Goal: Task Accomplishment & Management: Manage account settings

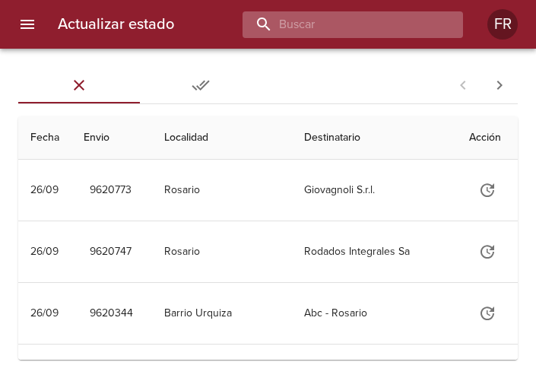
click at [372, 18] on input "buscar" at bounding box center [339, 24] width 194 height 27
type input "9582854"
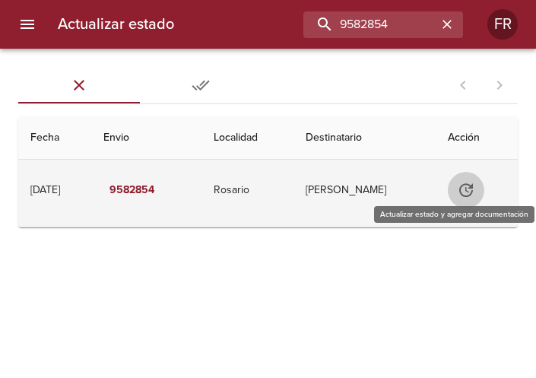
click at [470, 188] on icon "Tabla de envíos del cliente" at bounding box center [466, 190] width 14 height 14
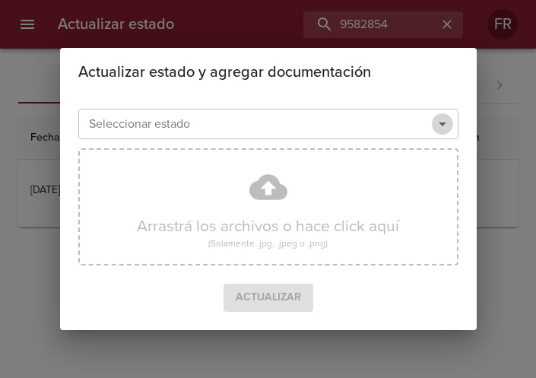
click at [438, 123] on icon "Abrir" at bounding box center [442, 124] width 18 height 18
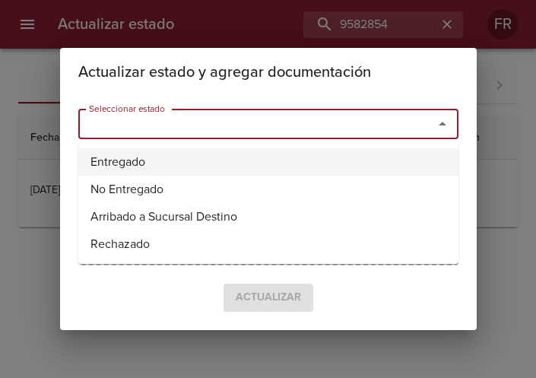
click at [156, 157] on li "Entregado" at bounding box center [268, 161] width 380 height 27
type input "Entregado"
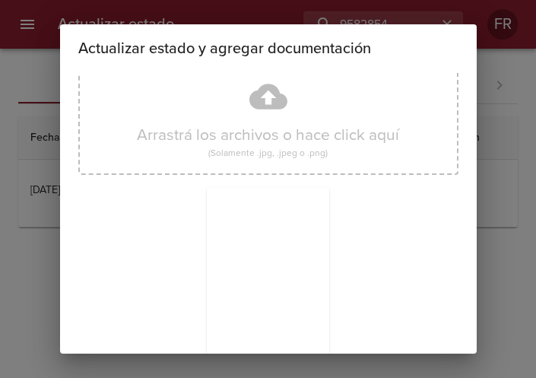
scroll to position [217, 0]
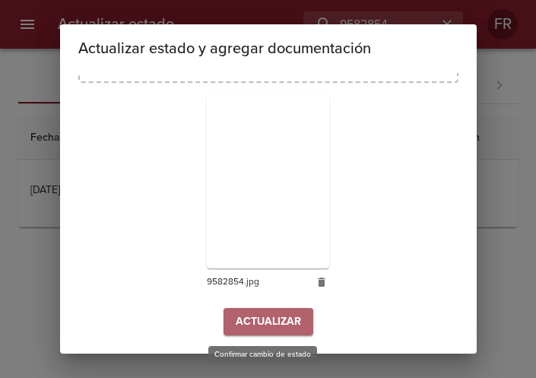
click at [268, 324] on span "Actualizar" at bounding box center [268, 321] width 65 height 19
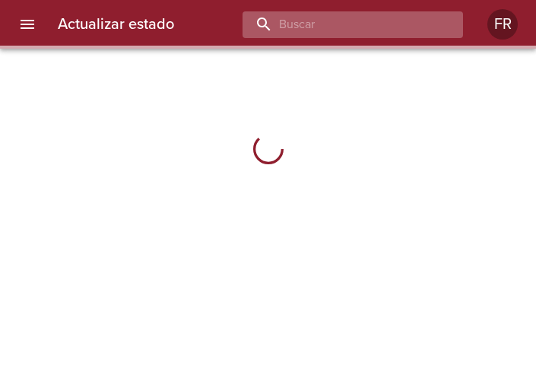
click at [376, 24] on input "buscar" at bounding box center [339, 24] width 194 height 27
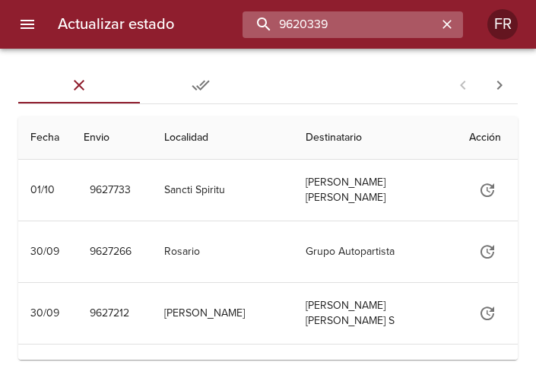
type input "9620339"
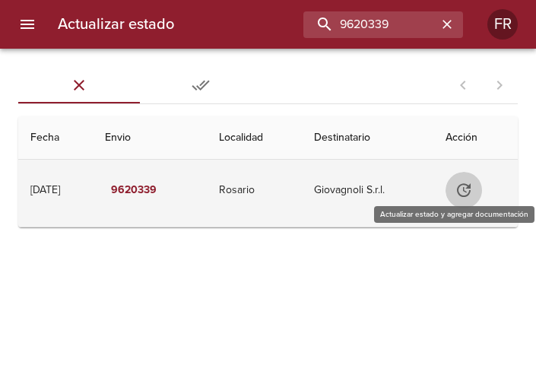
click at [469, 186] on icon "Tabla de envíos del cliente" at bounding box center [463, 190] width 18 height 18
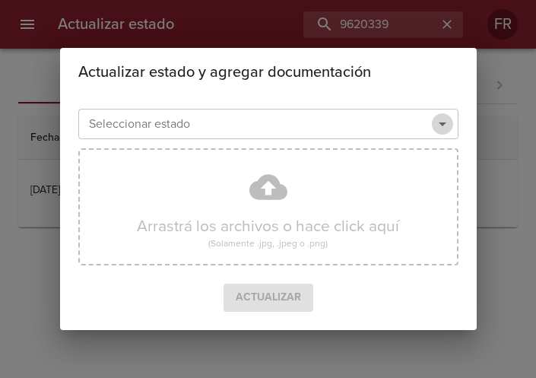
click at [438, 120] on icon "Abrir" at bounding box center [442, 124] width 18 height 18
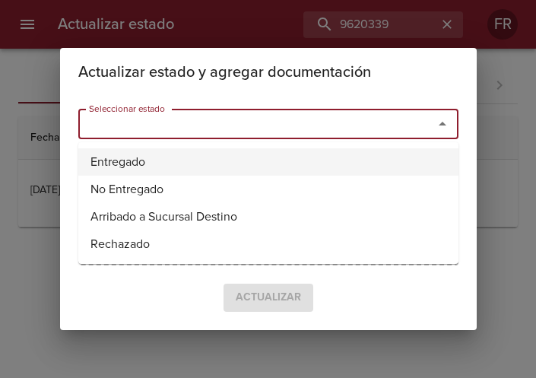
click at [125, 166] on li "Entregado" at bounding box center [268, 161] width 380 height 27
type input "Entregado"
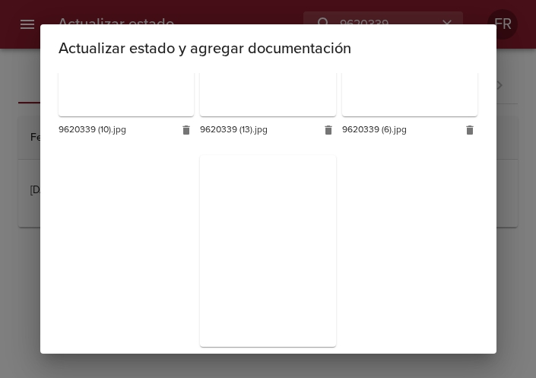
scroll to position [1132, 0]
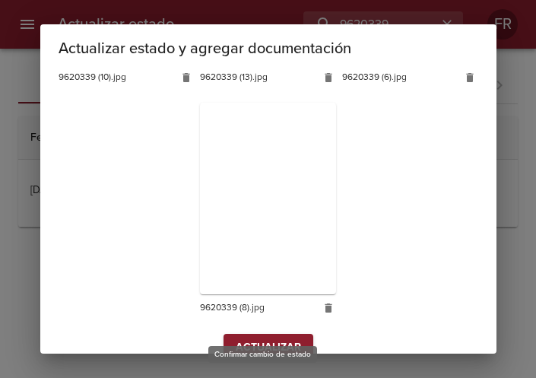
click at [252, 334] on button "Actualizar" at bounding box center [268, 348] width 90 height 28
click at [252, 332] on div "Actualizar estado y agregar documentación Seleccionar estado Entregado Seleccio…" at bounding box center [268, 189] width 536 height 378
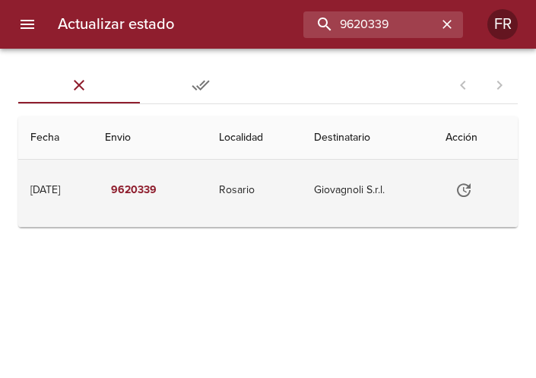
click at [470, 187] on icon "Tabla de envíos del cliente" at bounding box center [464, 190] width 14 height 14
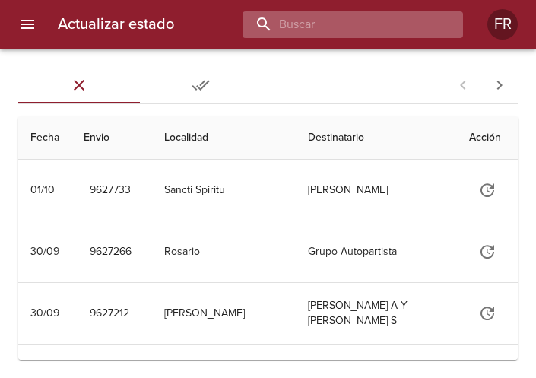
click at [391, 24] on input "buscar" at bounding box center [339, 24] width 194 height 27
type input "9620773"
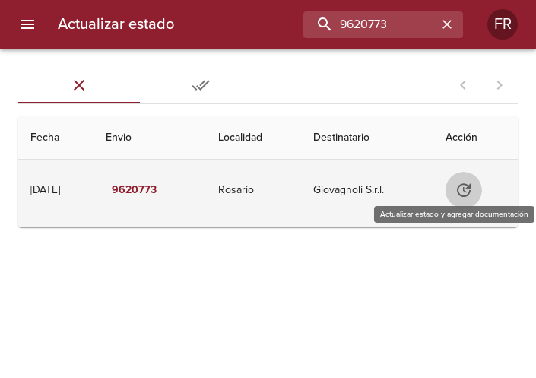
click at [460, 186] on icon "Tabla de envíos del cliente" at bounding box center [463, 190] width 18 height 18
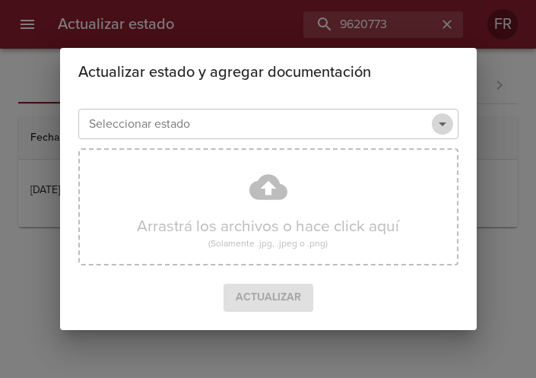
click at [440, 123] on icon "Abrir" at bounding box center [442, 124] width 8 height 4
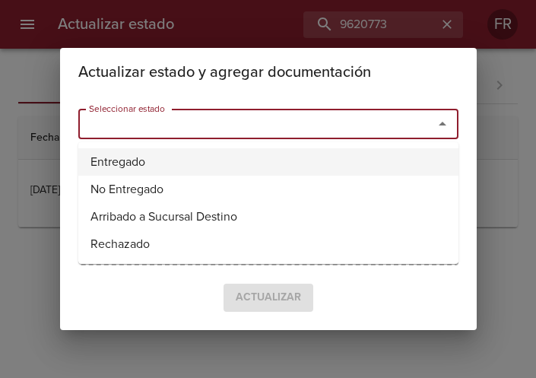
click at [240, 154] on li "Entregado" at bounding box center [268, 161] width 380 height 27
type input "Entregado"
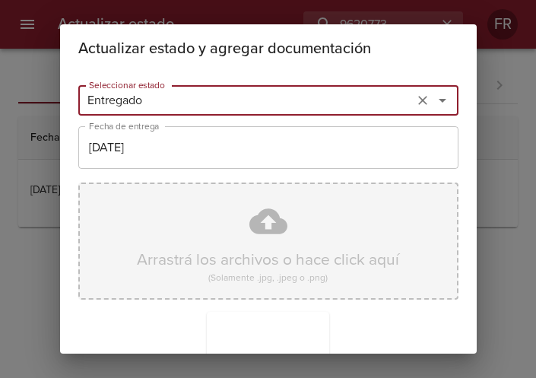
scroll to position [217, 0]
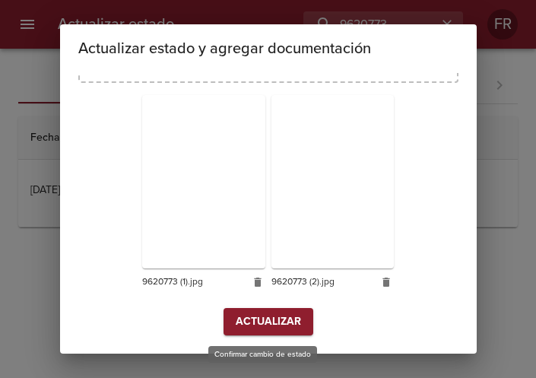
click at [261, 321] on span "Actualizar" at bounding box center [268, 321] width 65 height 19
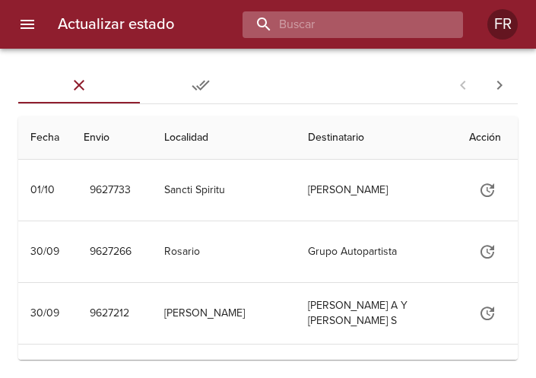
click at [361, 31] on input "buscar" at bounding box center [339, 24] width 194 height 27
type input "9620747"
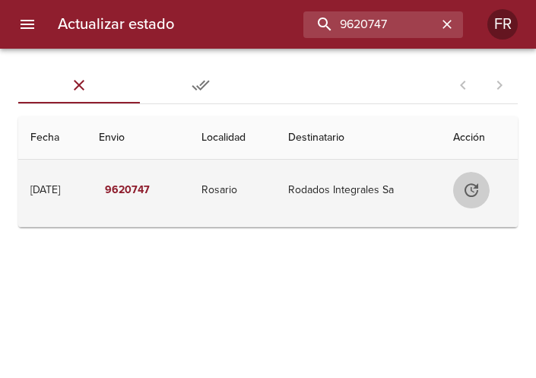
click at [474, 183] on icon "Tabla de envíos del cliente" at bounding box center [471, 190] width 18 height 18
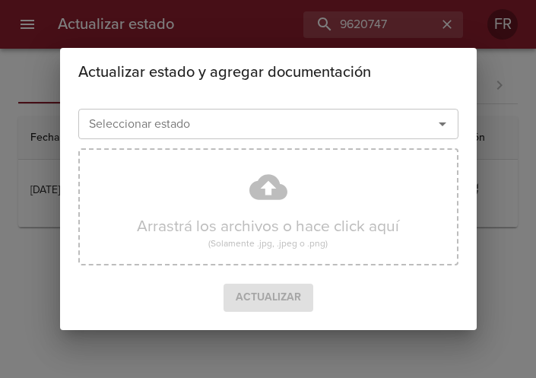
click at [438, 120] on icon "Abrir" at bounding box center [442, 124] width 18 height 18
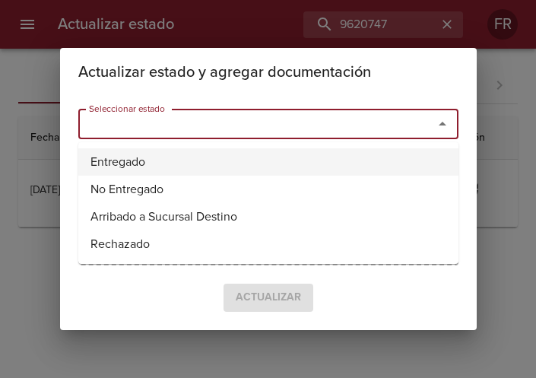
click at [229, 163] on li "Entregado" at bounding box center [268, 161] width 380 height 27
type input "Entregado"
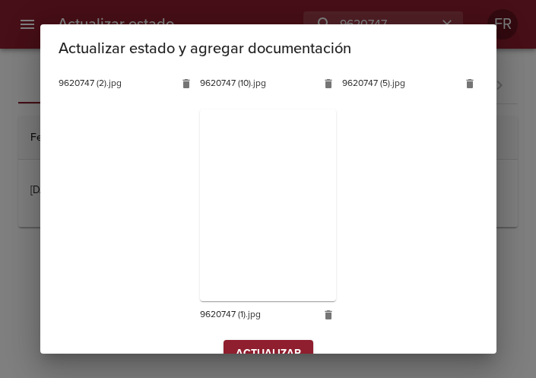
scroll to position [906, 0]
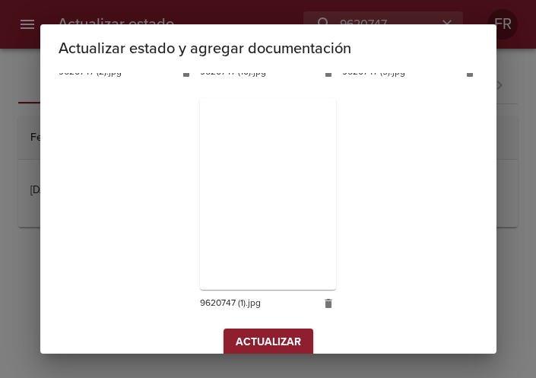
click at [256, 333] on span "Actualizar" at bounding box center [268, 342] width 65 height 19
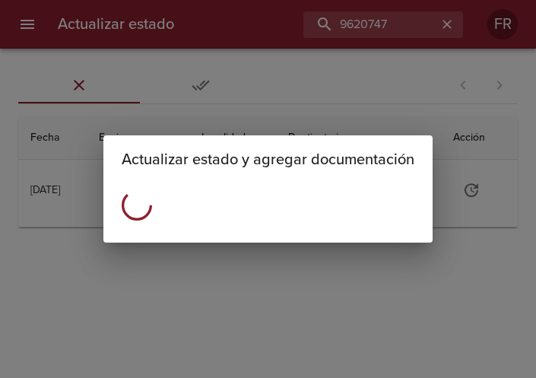
scroll to position [0, 0]
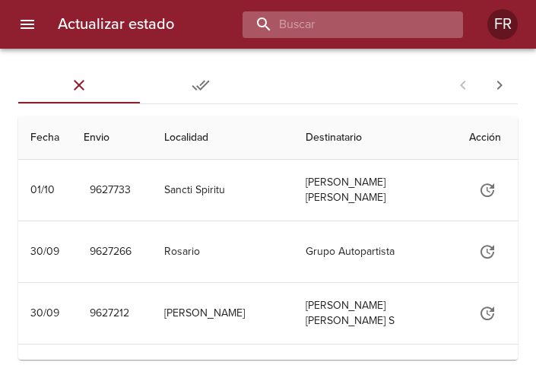
click at [358, 24] on input "buscar" at bounding box center [339, 24] width 194 height 27
type input "9620344"
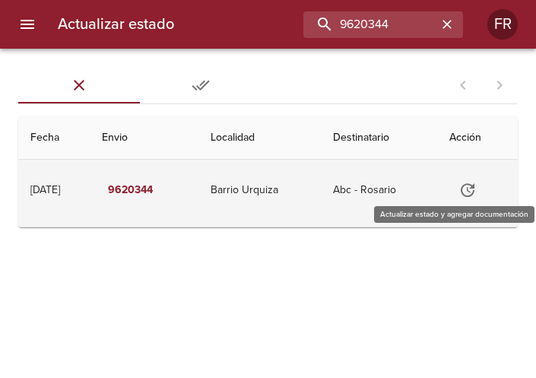
click at [471, 196] on icon "Tabla de envíos del cliente" at bounding box center [467, 190] width 14 height 14
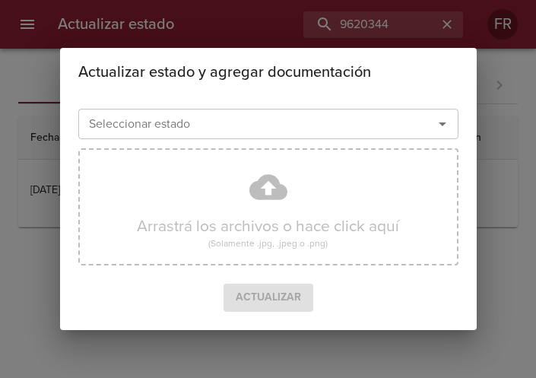
click at [433, 120] on icon "Abrir" at bounding box center [442, 124] width 18 height 18
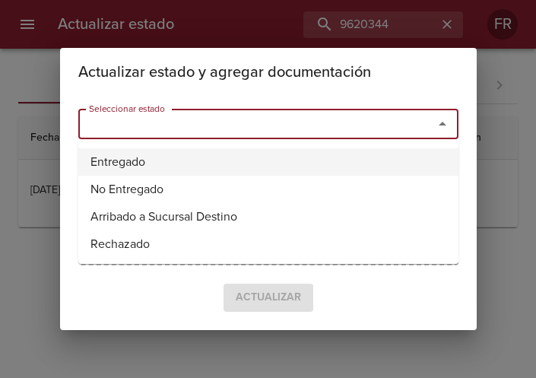
click at [258, 155] on li "Entregado" at bounding box center [268, 161] width 380 height 27
type input "Entregado"
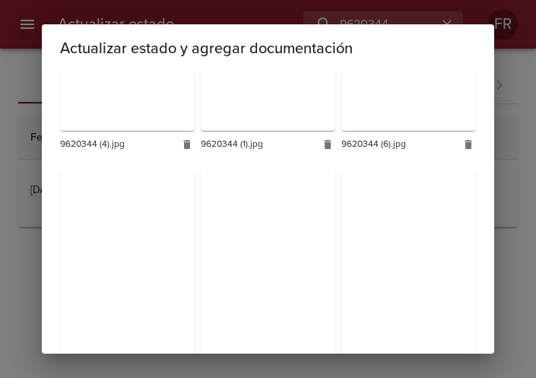
scroll to position [455, 0]
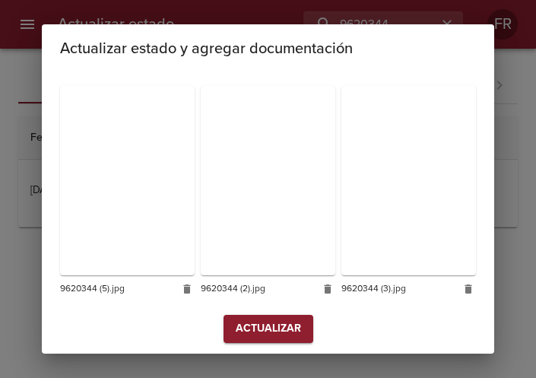
click at [243, 319] on span "Actualizar" at bounding box center [268, 328] width 65 height 19
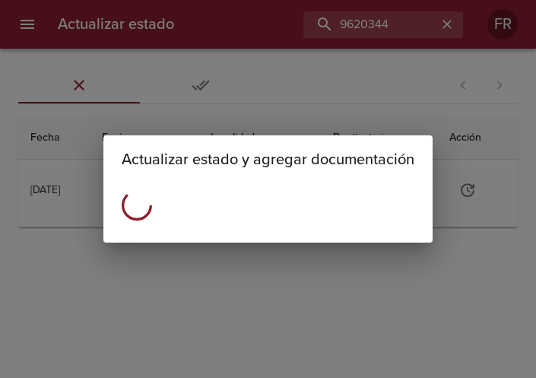
scroll to position [0, 0]
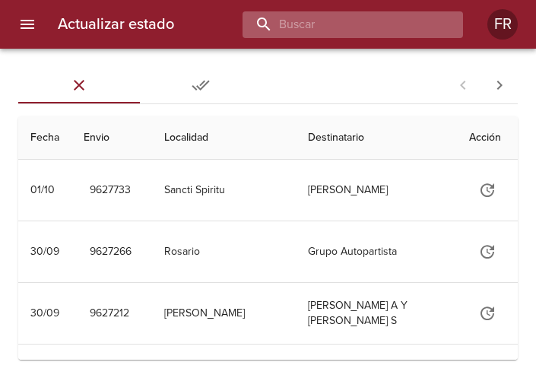
click at [356, 22] on input "buscar" at bounding box center [339, 24] width 194 height 27
type input "9620307"
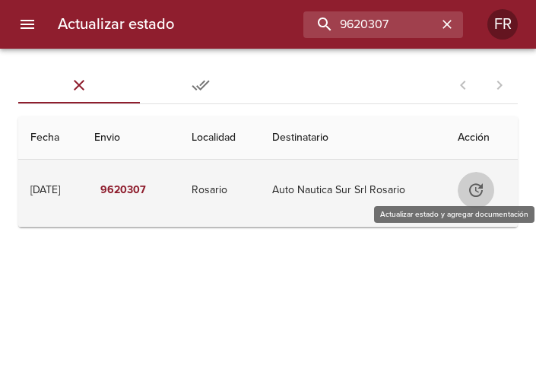
click at [485, 185] on icon "Tabla de envíos del cliente" at bounding box center [475, 190] width 18 height 18
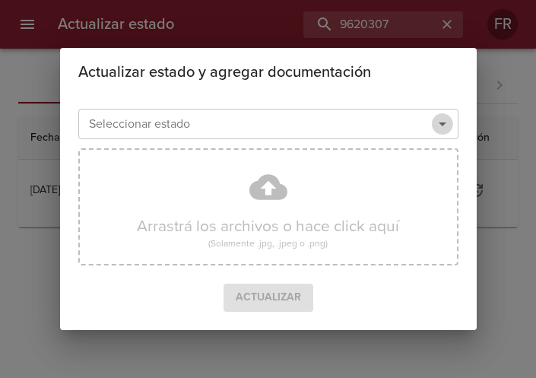
click at [436, 127] on icon "Abrir" at bounding box center [442, 124] width 18 height 18
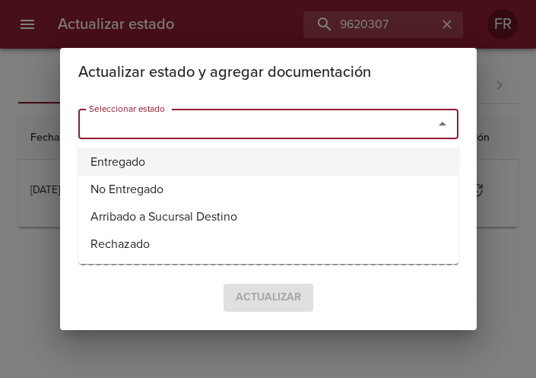
click at [298, 154] on li "Entregado" at bounding box center [268, 161] width 380 height 27
type input "Entregado"
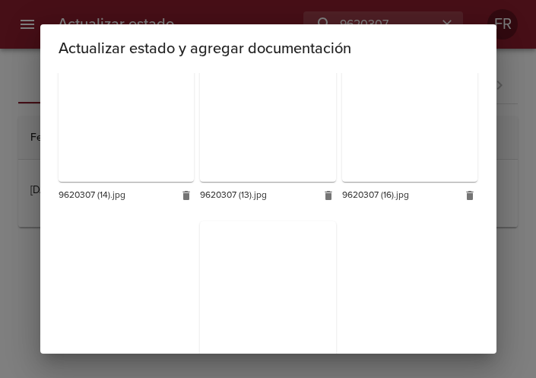
scroll to position [1357, 0]
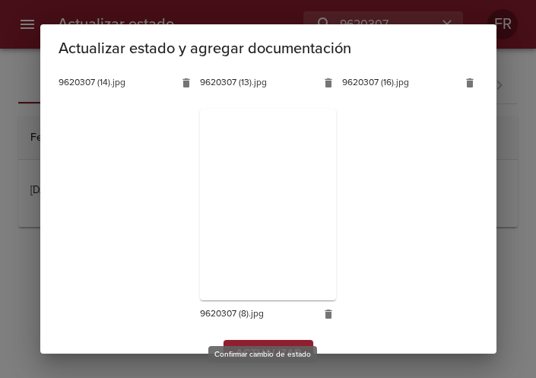
click at [267, 344] on span "Actualizar" at bounding box center [268, 353] width 65 height 19
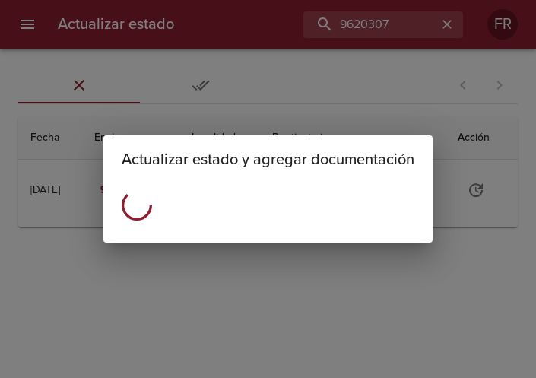
scroll to position [0, 0]
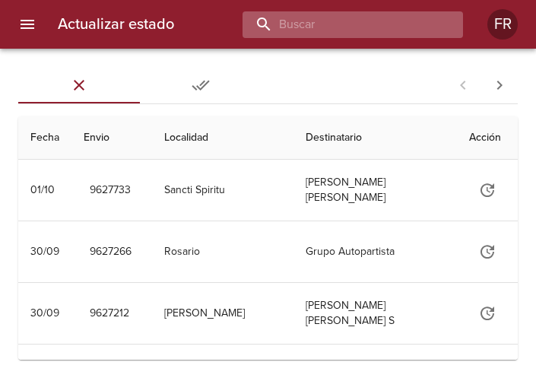
click at [363, 27] on input "buscar" at bounding box center [339, 24] width 194 height 27
type input "9306376"
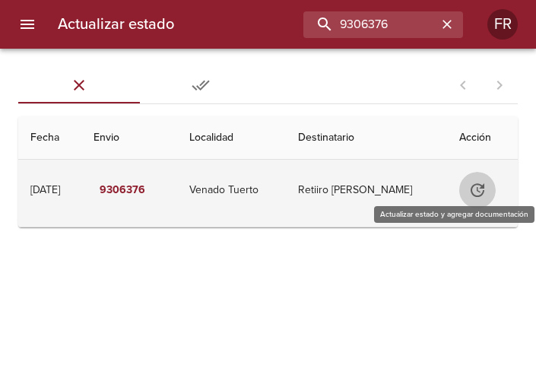
click at [472, 191] on button "Tabla de envíos del cliente" at bounding box center [477, 190] width 36 height 36
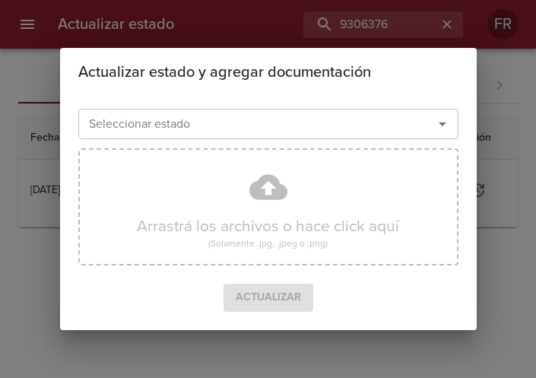
click at [444, 126] on icon "Abrir" at bounding box center [442, 124] width 18 height 18
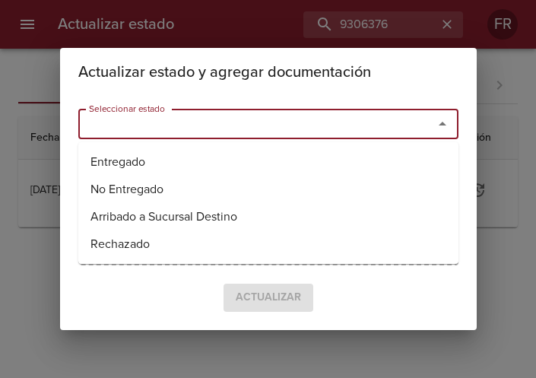
click at [272, 147] on ul "Entregado No Entregado Arribado a Sucursal Destino Rechazado" at bounding box center [268, 203] width 380 height 122
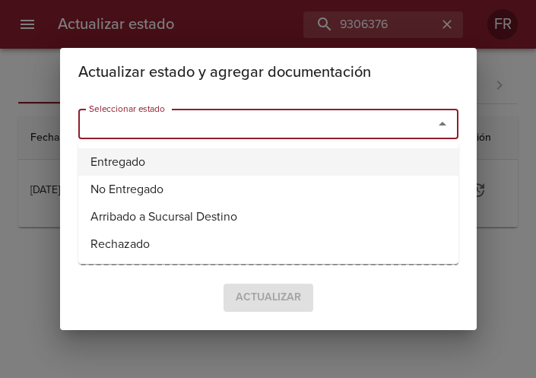
click at [257, 157] on li "Entregado" at bounding box center [268, 161] width 380 height 27
type input "Entregado"
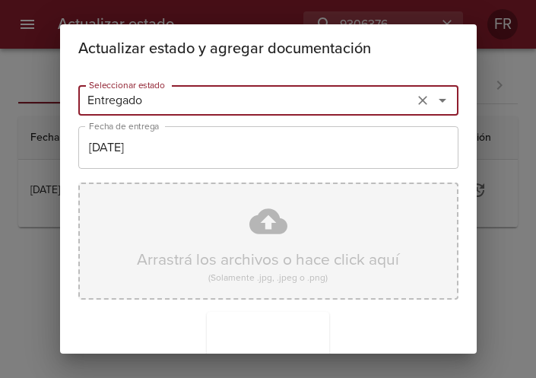
scroll to position [217, 0]
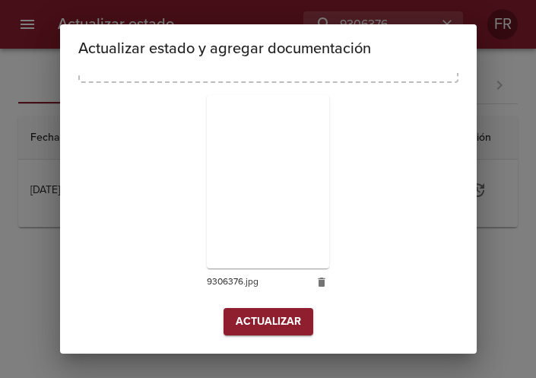
click at [253, 315] on span "Actualizar" at bounding box center [268, 321] width 65 height 19
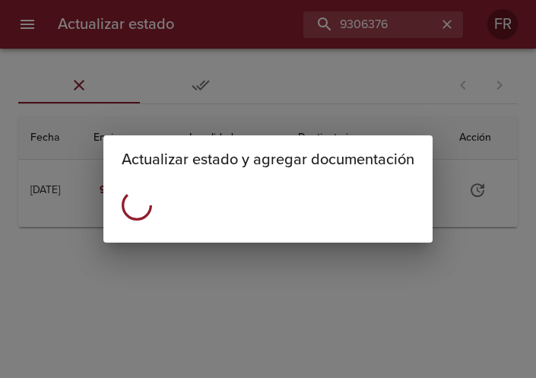
scroll to position [0, 0]
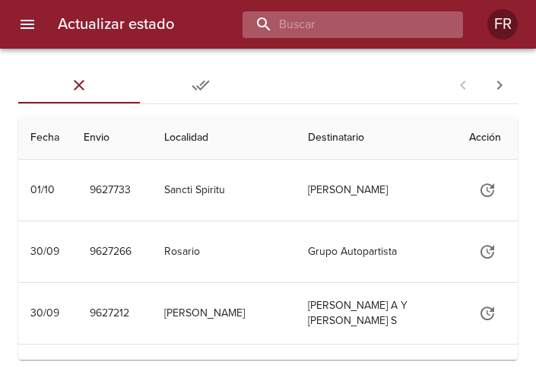
click at [390, 25] on input "buscar" at bounding box center [339, 24] width 194 height 27
type input "9612789"
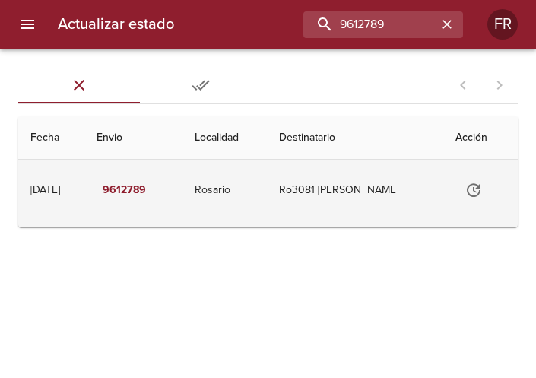
click at [476, 195] on icon "Tabla de envíos del cliente" at bounding box center [473, 190] width 14 height 14
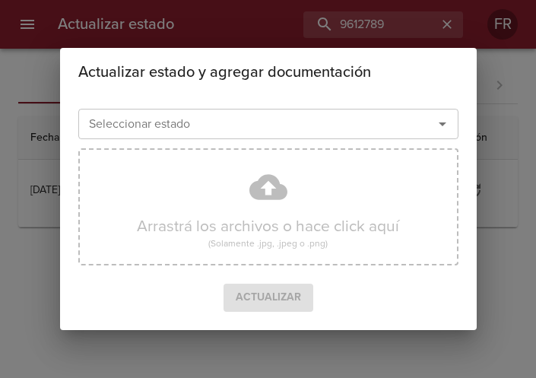
click at [444, 126] on icon "Abrir" at bounding box center [442, 124] width 18 height 18
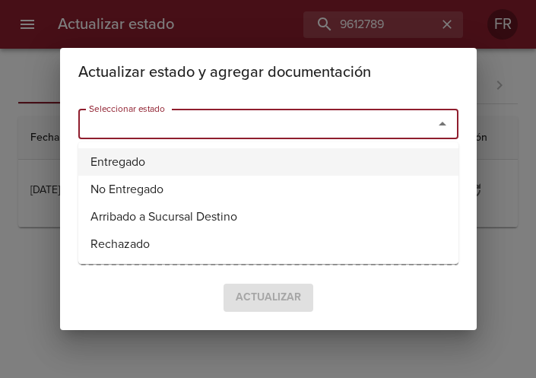
click at [224, 167] on li "Entregado" at bounding box center [268, 161] width 380 height 27
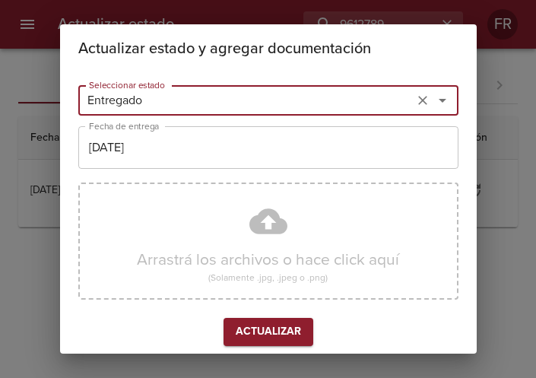
type input "Entregado"
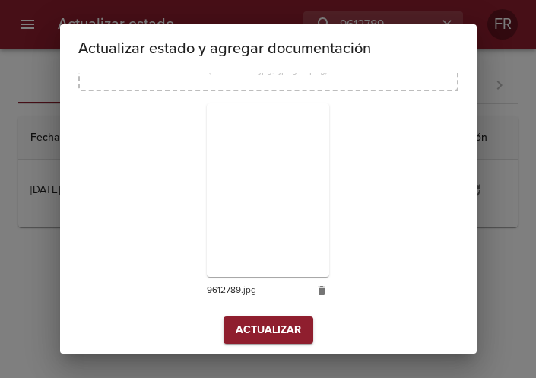
scroll to position [217, 0]
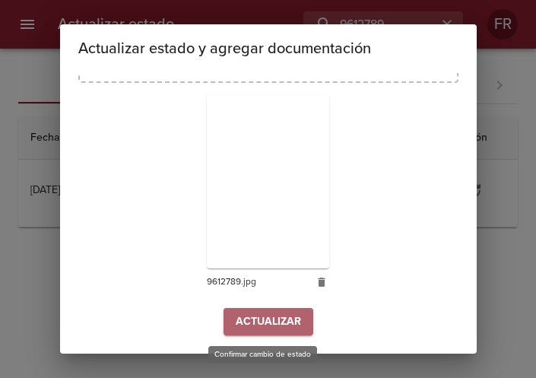
click at [265, 322] on span "Actualizar" at bounding box center [268, 321] width 65 height 19
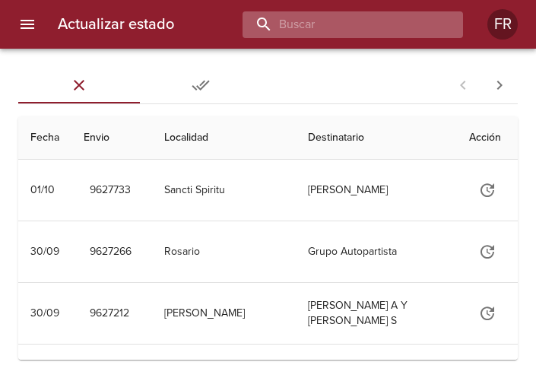
click at [343, 32] on input "buscar" at bounding box center [339, 24] width 194 height 27
type input "9602615"
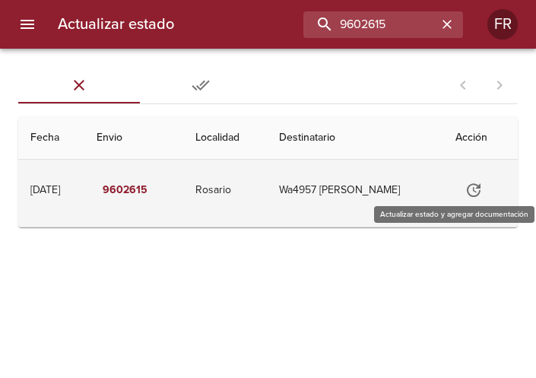
click at [473, 182] on icon "Tabla de envíos del cliente" at bounding box center [473, 190] width 18 height 18
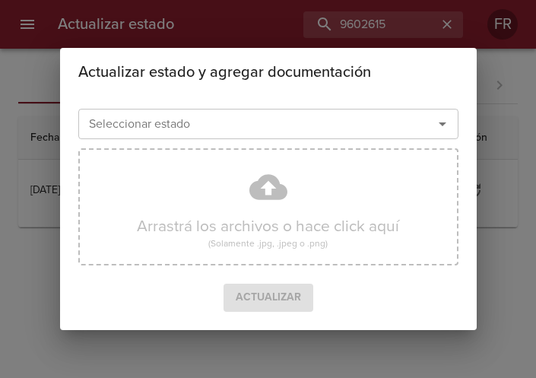
click at [441, 132] on icon "Abrir" at bounding box center [442, 124] width 18 height 18
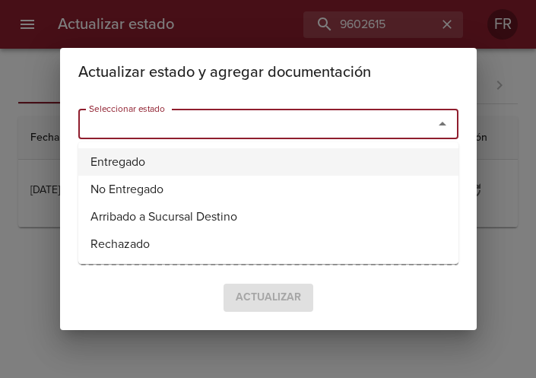
click at [174, 166] on li "Entregado" at bounding box center [268, 161] width 380 height 27
type input "Entregado"
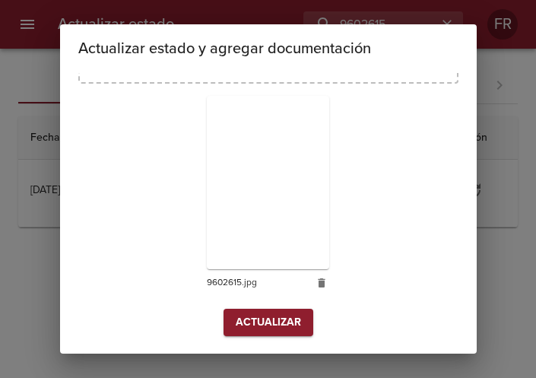
scroll to position [217, 0]
click at [279, 321] on span "Actualizar" at bounding box center [268, 321] width 65 height 19
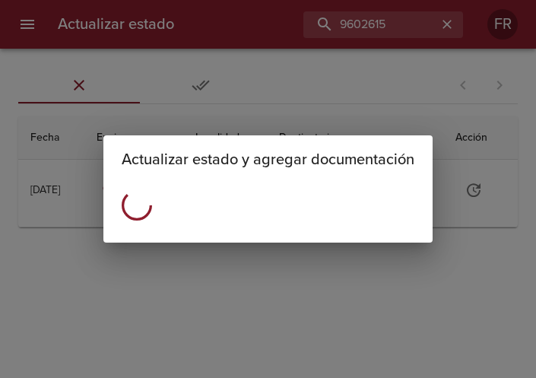
scroll to position [0, 0]
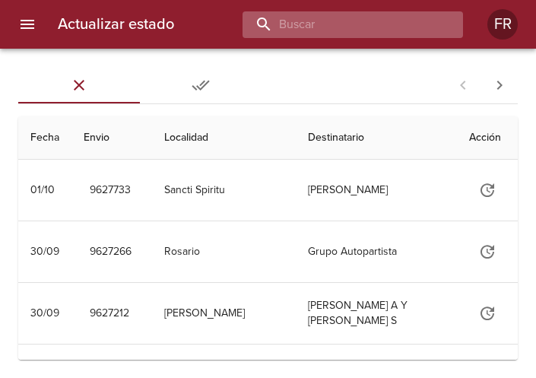
click at [328, 24] on input "buscar" at bounding box center [339, 24] width 194 height 27
type input "9602510"
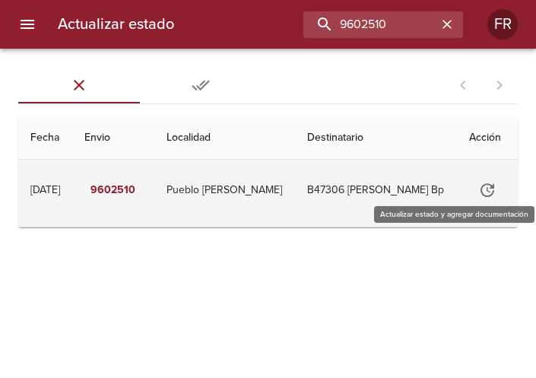
click at [485, 188] on icon "Tabla de envíos del cliente" at bounding box center [487, 190] width 18 height 18
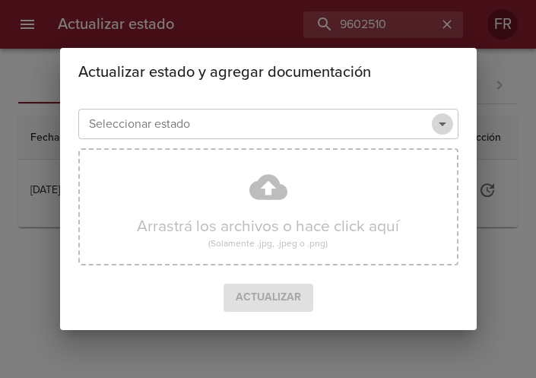
click at [448, 123] on icon "Abrir" at bounding box center [442, 124] width 18 height 18
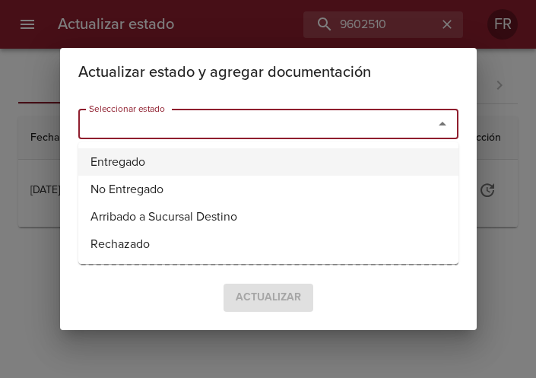
click at [227, 153] on li "Entregado" at bounding box center [268, 161] width 380 height 27
type input "Entregado"
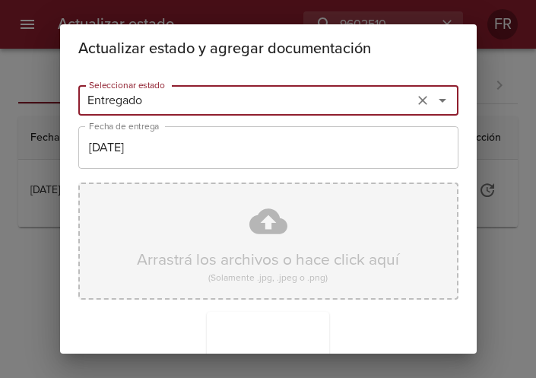
scroll to position [217, 0]
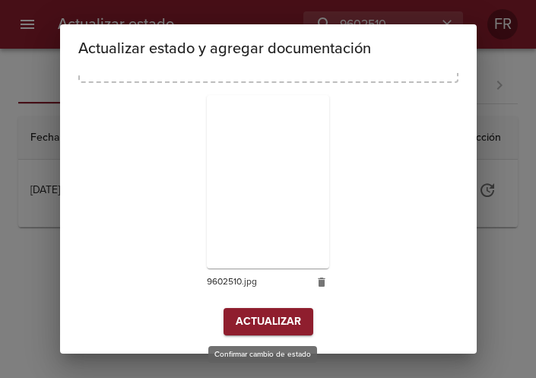
click at [260, 325] on span "Actualizar" at bounding box center [268, 321] width 65 height 19
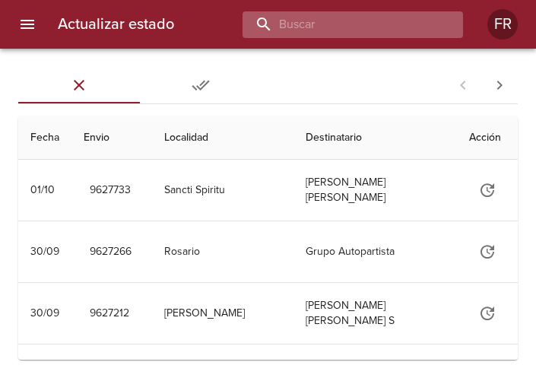
click at [375, 24] on input "buscar" at bounding box center [339, 24] width 194 height 27
type input "9613066"
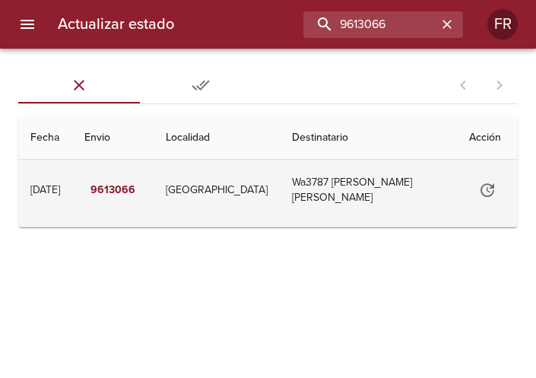
click at [482, 183] on icon "Tabla de envíos del cliente" at bounding box center [487, 190] width 18 height 18
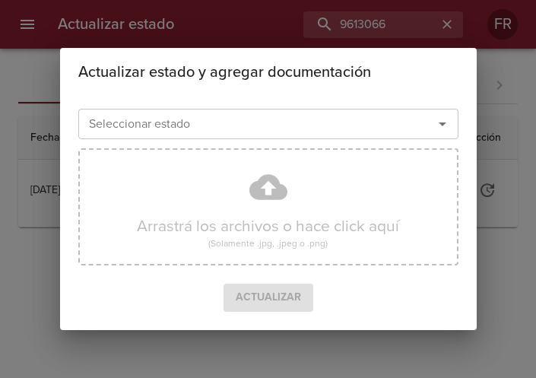
click at [438, 129] on icon "Abrir" at bounding box center [442, 124] width 18 height 18
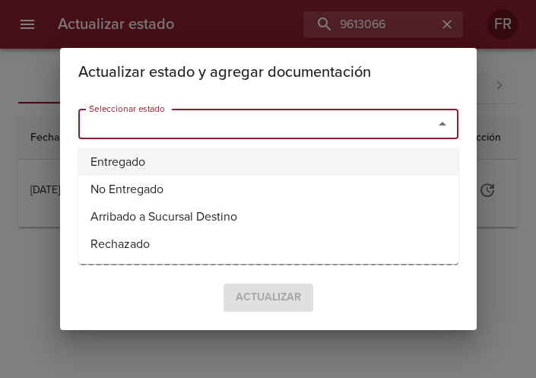
click at [194, 159] on li "Entregado" at bounding box center [268, 161] width 380 height 27
type input "Entregado"
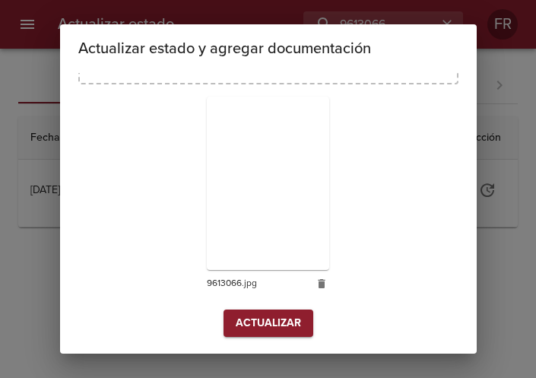
scroll to position [217, 0]
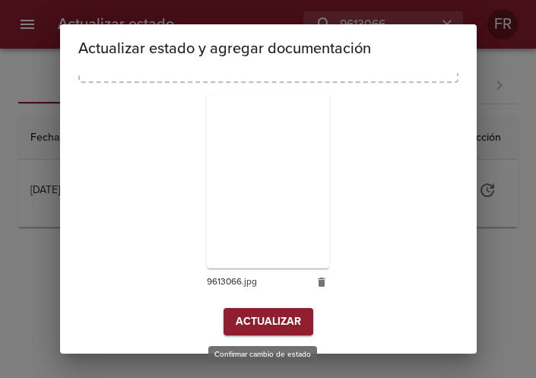
click at [256, 320] on span "Actualizar" at bounding box center [268, 321] width 65 height 19
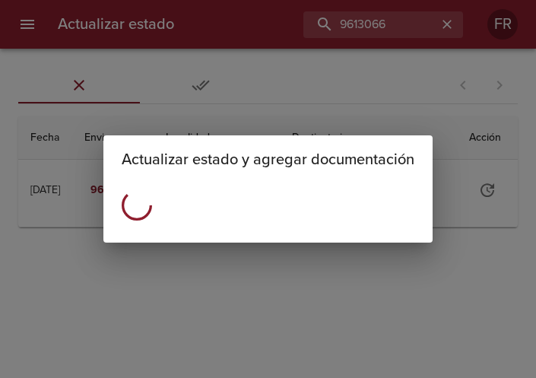
scroll to position [0, 0]
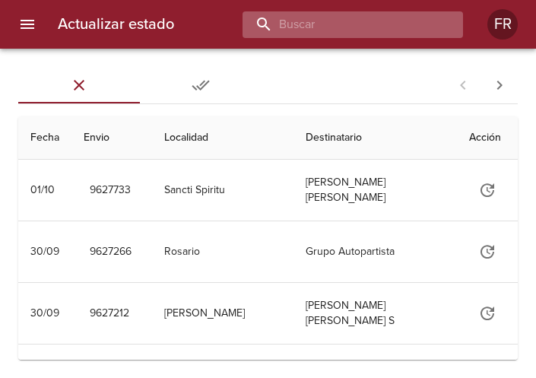
click at [378, 32] on input "buscar" at bounding box center [339, 24] width 194 height 27
type input "9613044"
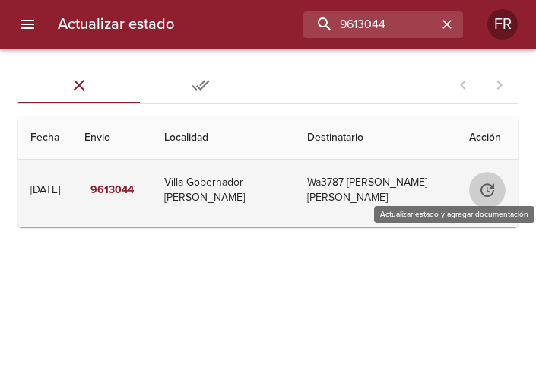
click at [478, 184] on icon "Tabla de envíos del cliente" at bounding box center [487, 190] width 18 height 18
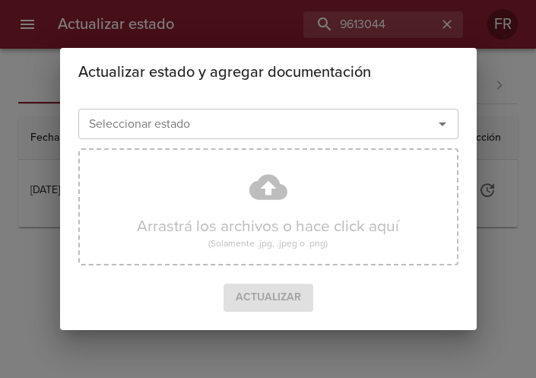
click at [438, 128] on icon "Abrir" at bounding box center [442, 124] width 18 height 18
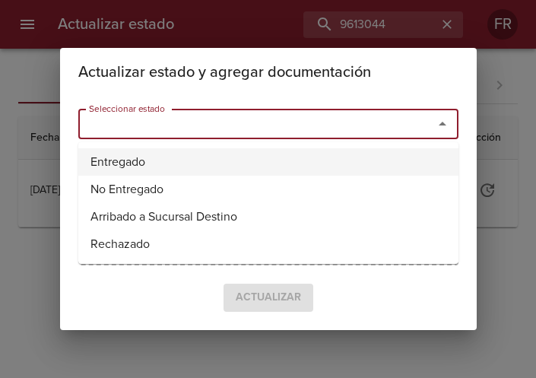
click at [207, 164] on li "Entregado" at bounding box center [268, 161] width 380 height 27
type input "Entregado"
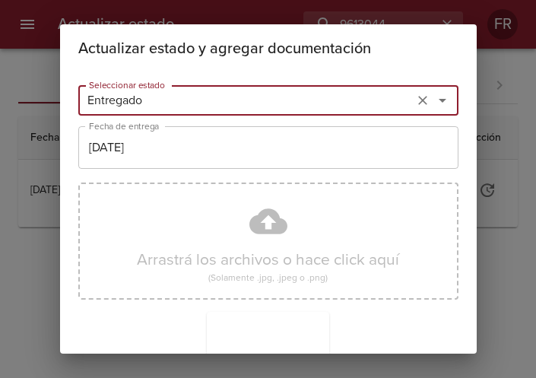
scroll to position [217, 0]
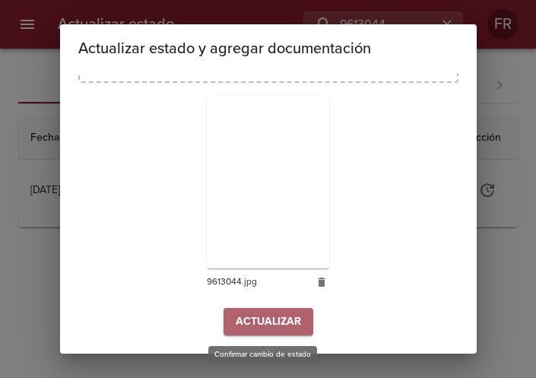
click at [272, 315] on span "Actualizar" at bounding box center [268, 321] width 65 height 19
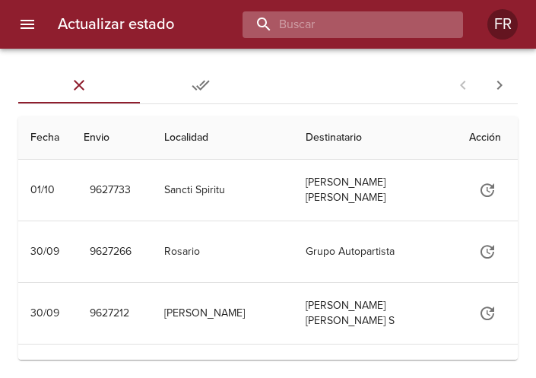
click at [353, 27] on input "buscar" at bounding box center [339, 24] width 194 height 27
type input "9620316"
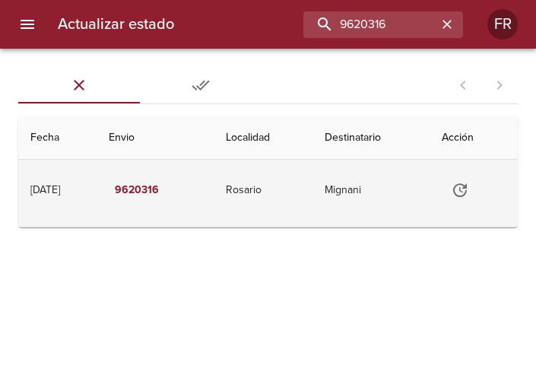
click at [465, 185] on icon "Tabla de envíos del cliente" at bounding box center [460, 190] width 14 height 14
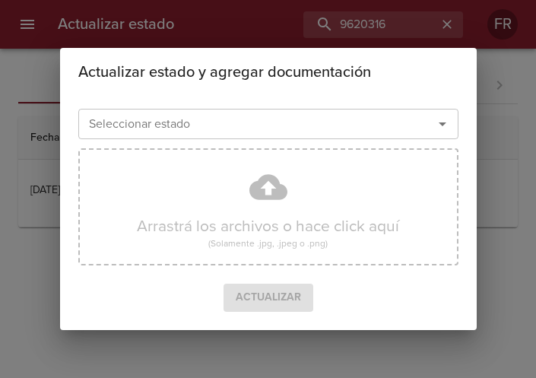
click at [441, 127] on icon "Abrir" at bounding box center [442, 124] width 18 height 18
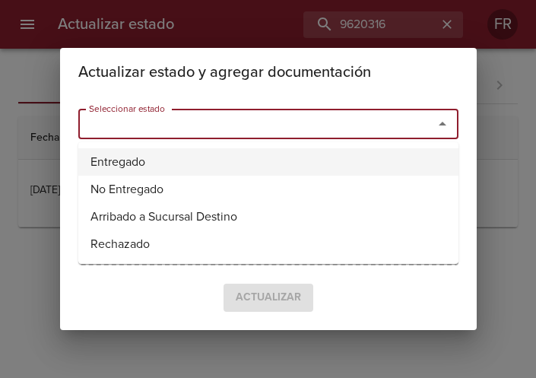
drag, startPoint x: 194, startPoint y: 159, endPoint x: 127, endPoint y: 182, distance: 70.9
click at [193, 159] on li "Entregado" at bounding box center [268, 161] width 380 height 27
type input "Entregado"
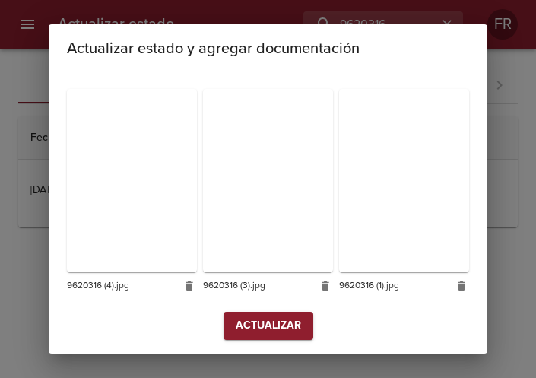
scroll to position [451, 0]
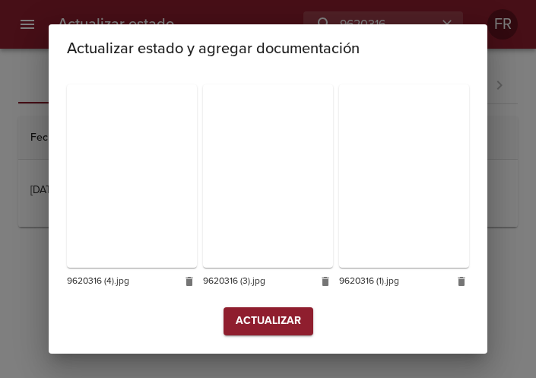
click at [236, 308] on button "Actualizar" at bounding box center [268, 321] width 90 height 28
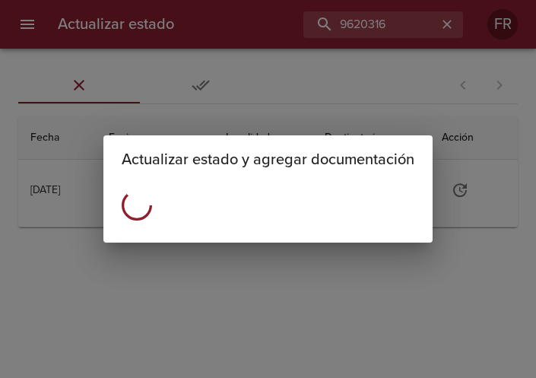
scroll to position [0, 0]
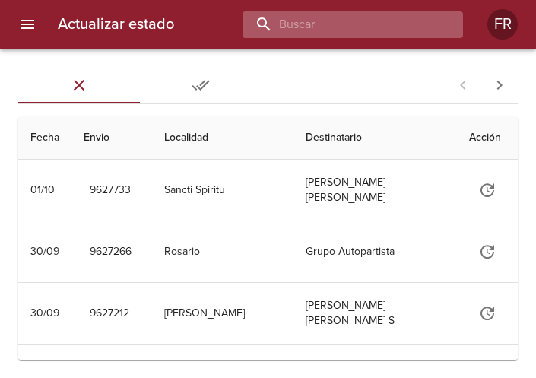
click at [356, 19] on input "buscar" at bounding box center [339, 24] width 194 height 27
type input "9624524"
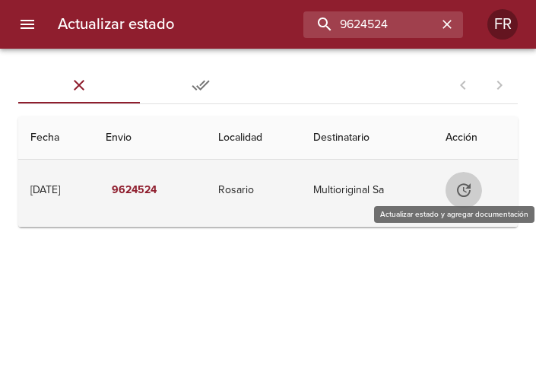
click at [468, 189] on icon "Tabla de envíos del cliente" at bounding box center [463, 190] width 18 height 18
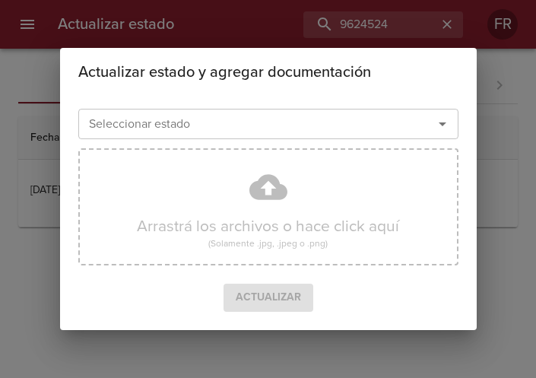
click at [442, 126] on icon "Abrir" at bounding box center [442, 124] width 18 height 18
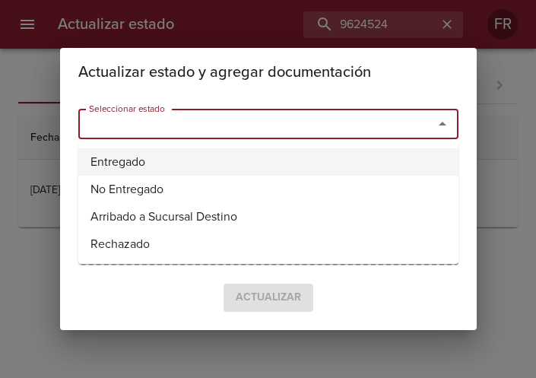
click at [278, 163] on li "Entregado" at bounding box center [268, 161] width 380 height 27
type input "Entregado"
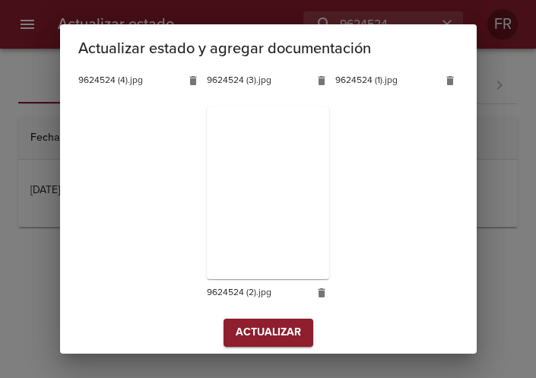
scroll to position [429, 0]
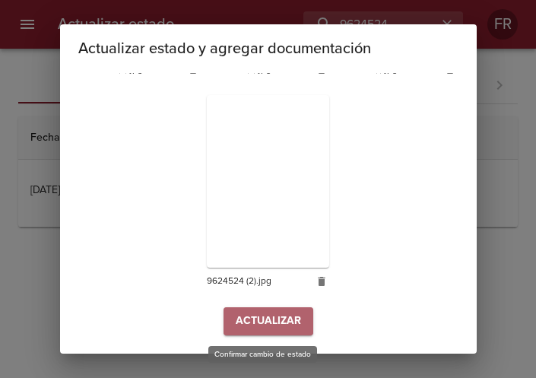
click at [271, 312] on span "Actualizar" at bounding box center [268, 320] width 65 height 19
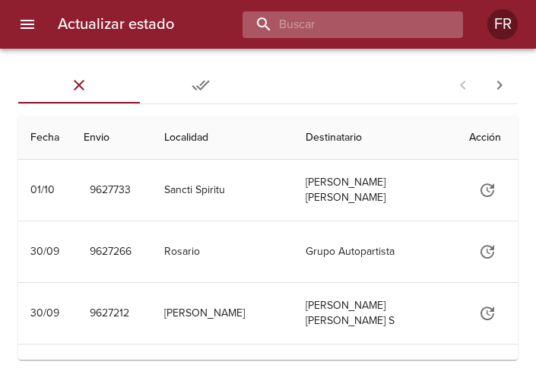
click at [347, 25] on input "buscar" at bounding box center [339, 24] width 194 height 27
type input "9624547"
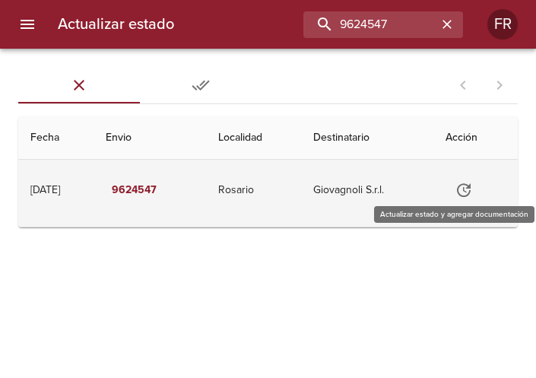
click at [465, 183] on icon "Tabla de envíos del cliente" at bounding box center [463, 190] width 18 height 18
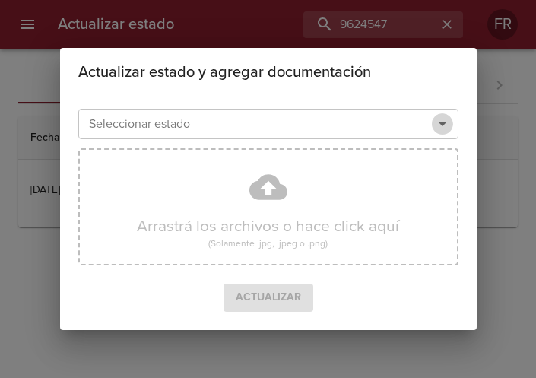
click at [441, 127] on icon "Abrir" at bounding box center [442, 124] width 18 height 18
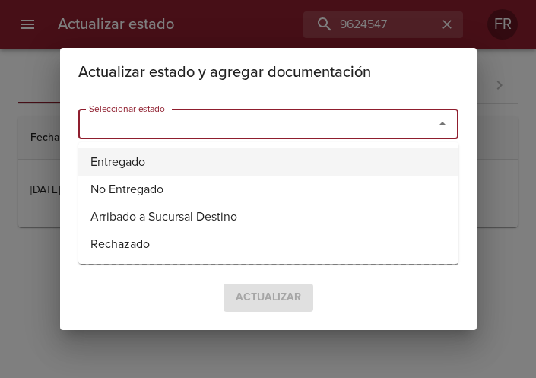
click at [166, 157] on li "Entregado" at bounding box center [268, 161] width 380 height 27
type input "Entregado"
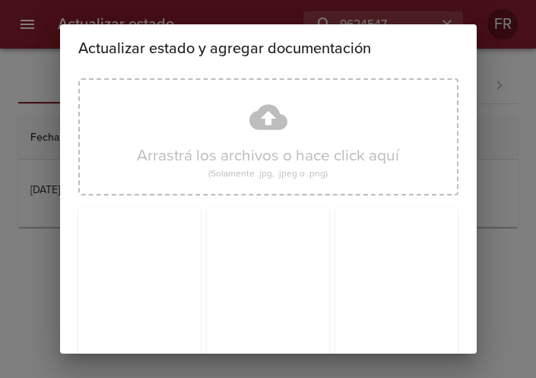
scroll to position [217, 0]
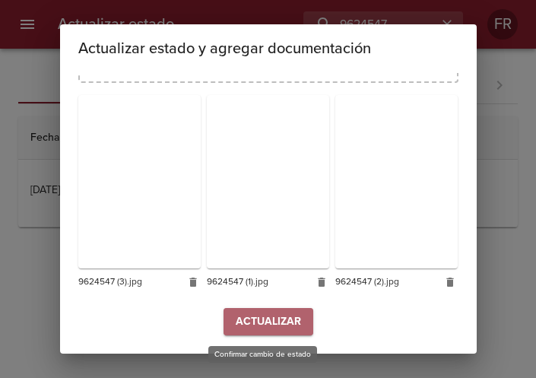
click at [255, 311] on button "Actualizar" at bounding box center [268, 322] width 90 height 28
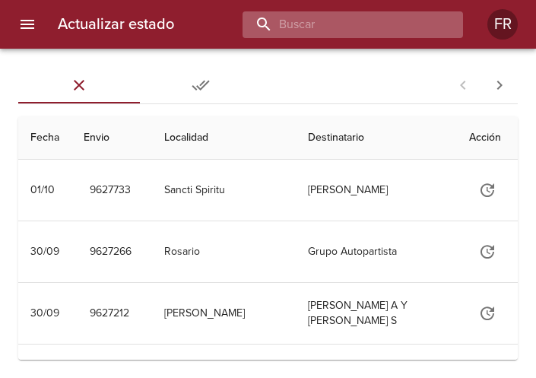
click at [384, 23] on input "buscar" at bounding box center [339, 24] width 194 height 27
type input "9624513"
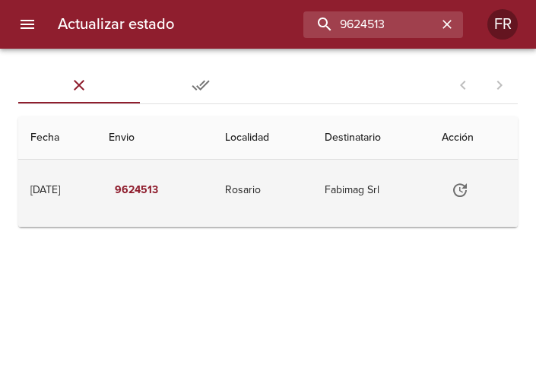
click at [477, 191] on button "Tabla de envíos del cliente" at bounding box center [459, 190] width 36 height 36
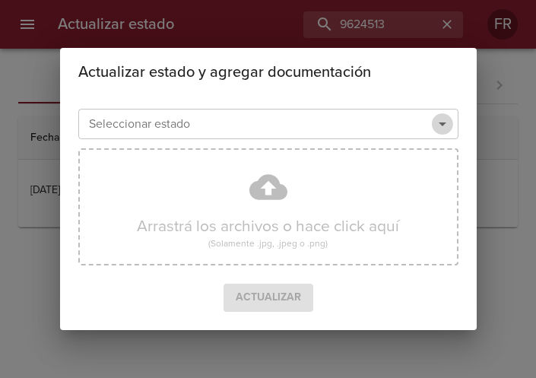
click at [444, 128] on icon "Abrir" at bounding box center [442, 124] width 18 height 18
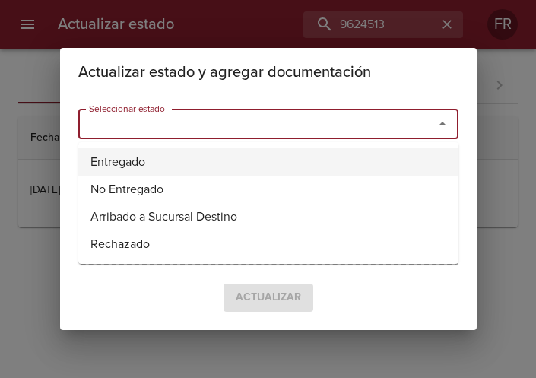
click at [224, 158] on li "Entregado" at bounding box center [268, 161] width 380 height 27
type input "Entregado"
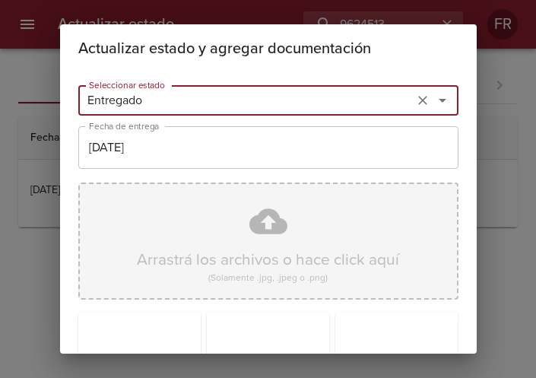
scroll to position [217, 0]
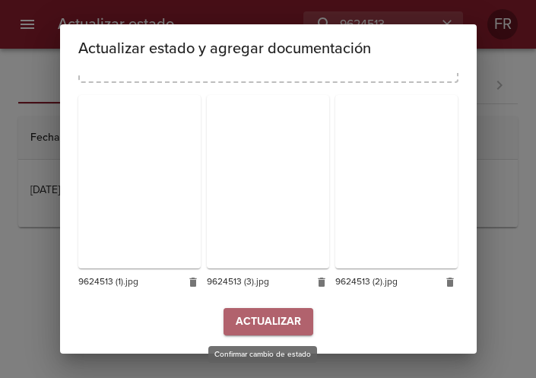
click at [268, 315] on span "Actualizar" at bounding box center [268, 321] width 65 height 19
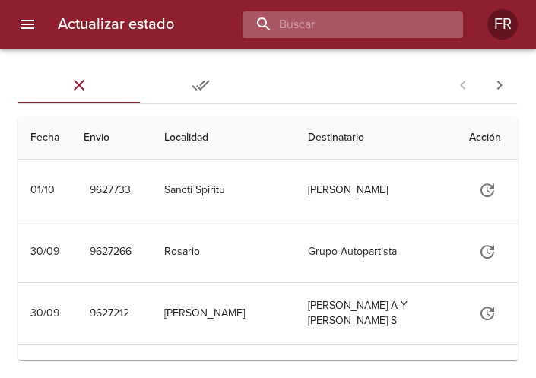
click at [384, 27] on input "buscar" at bounding box center [339, 24] width 194 height 27
type input "9624536"
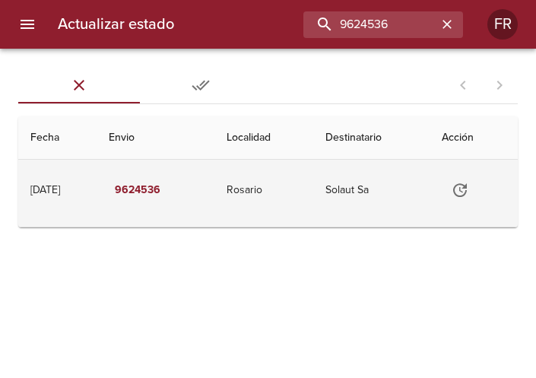
click at [460, 187] on icon "Tabla de envíos del cliente" at bounding box center [460, 190] width 18 height 18
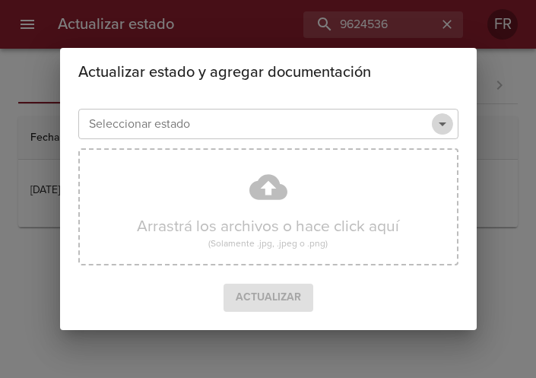
click at [447, 131] on icon "Abrir" at bounding box center [442, 124] width 18 height 18
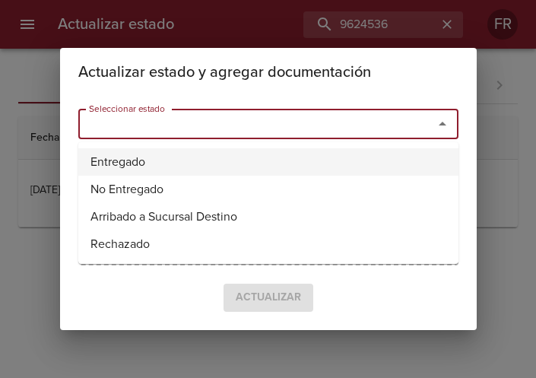
click at [240, 148] on li "Entregado" at bounding box center [268, 161] width 380 height 27
type input "Entregado"
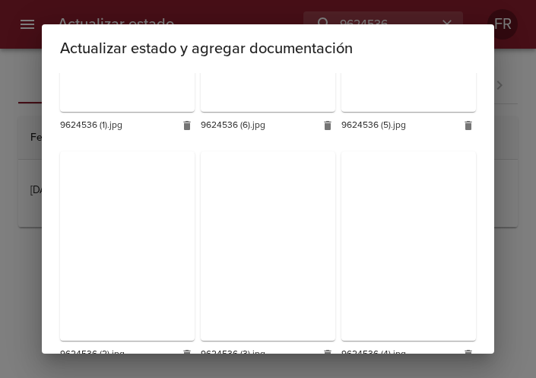
scroll to position [455, 0]
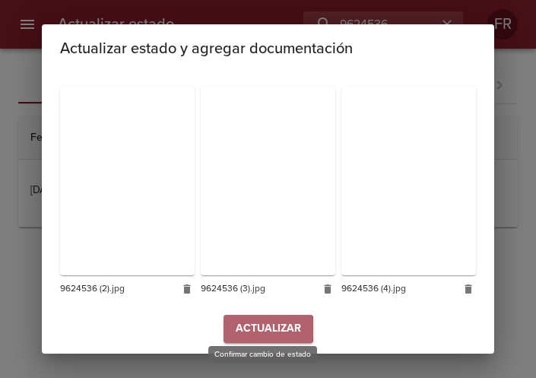
click at [255, 321] on span "Actualizar" at bounding box center [268, 328] width 65 height 19
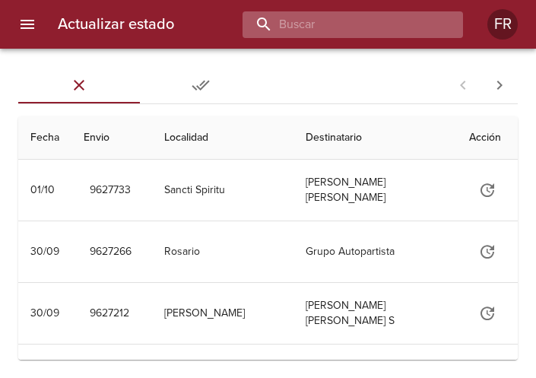
click at [322, 30] on input "buscar" at bounding box center [339, 24] width 194 height 27
type input "9620326"
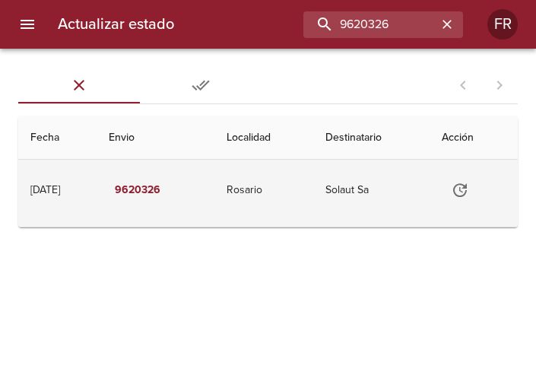
click at [469, 187] on icon "Tabla de envíos del cliente" at bounding box center [460, 190] width 18 height 18
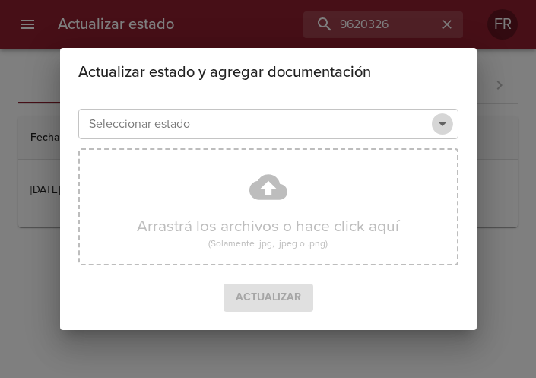
click at [441, 124] on icon "Abrir" at bounding box center [442, 124] width 8 height 4
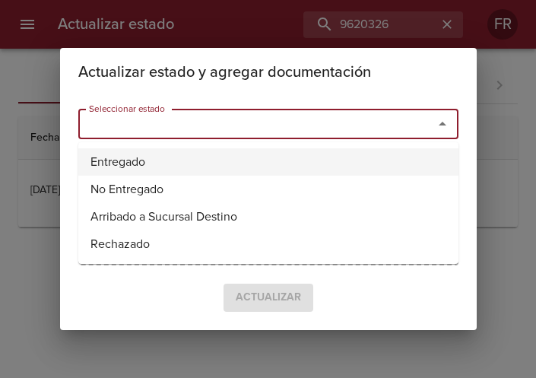
click at [175, 153] on li "Entregado" at bounding box center [268, 161] width 380 height 27
type input "Entregado"
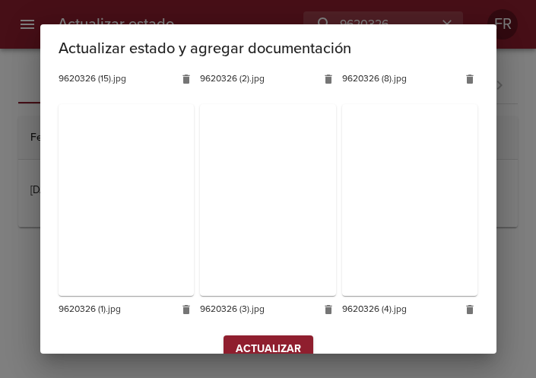
scroll to position [1132, 0]
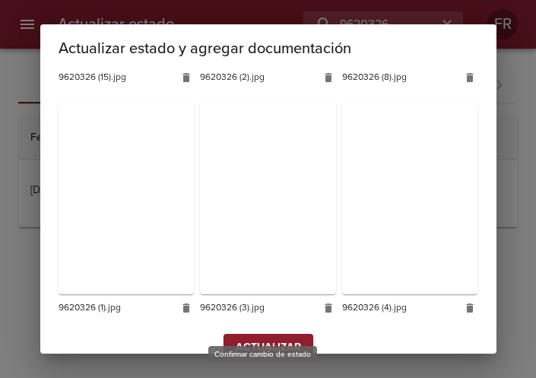
click at [264, 338] on span "Actualizar" at bounding box center [268, 347] width 65 height 19
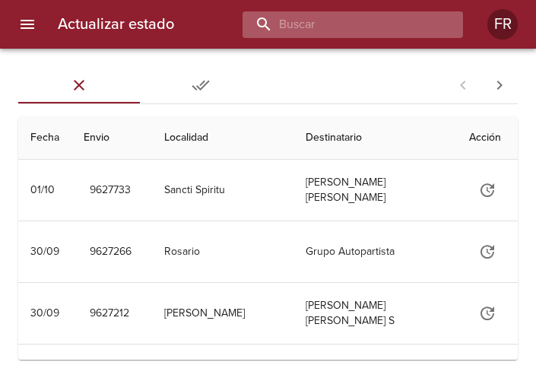
drag, startPoint x: 0, startPoint y: 0, endPoint x: 398, endPoint y: 26, distance: 398.9
